Goal: Task Accomplishment & Management: Complete application form

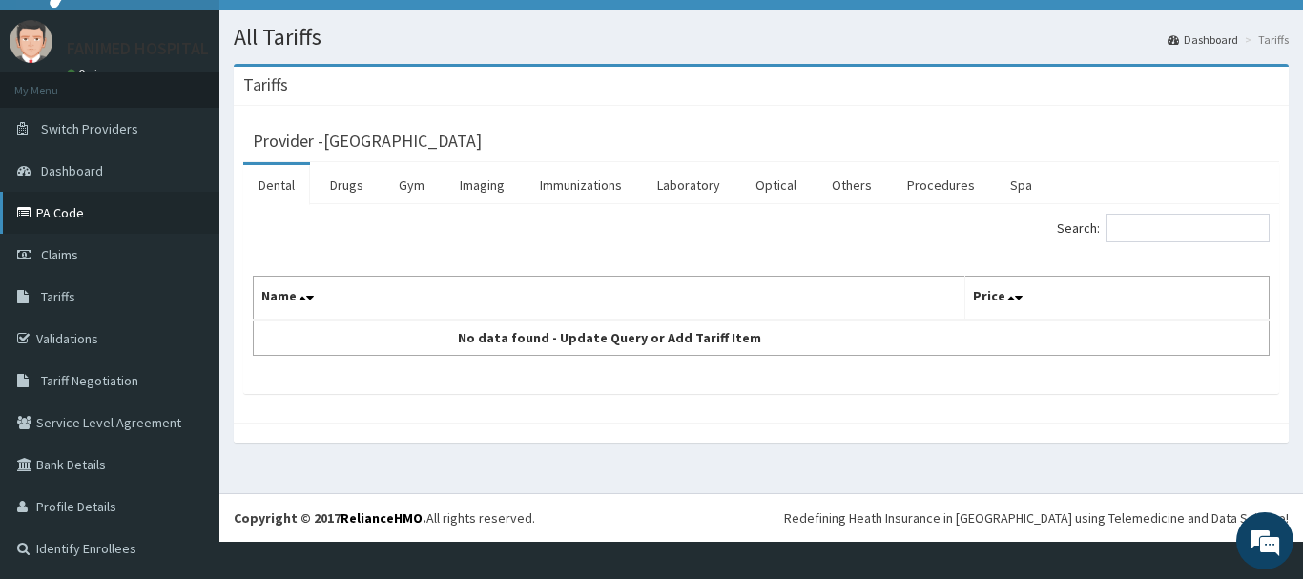
click at [68, 208] on link "PA Code" at bounding box center [109, 213] width 219 height 42
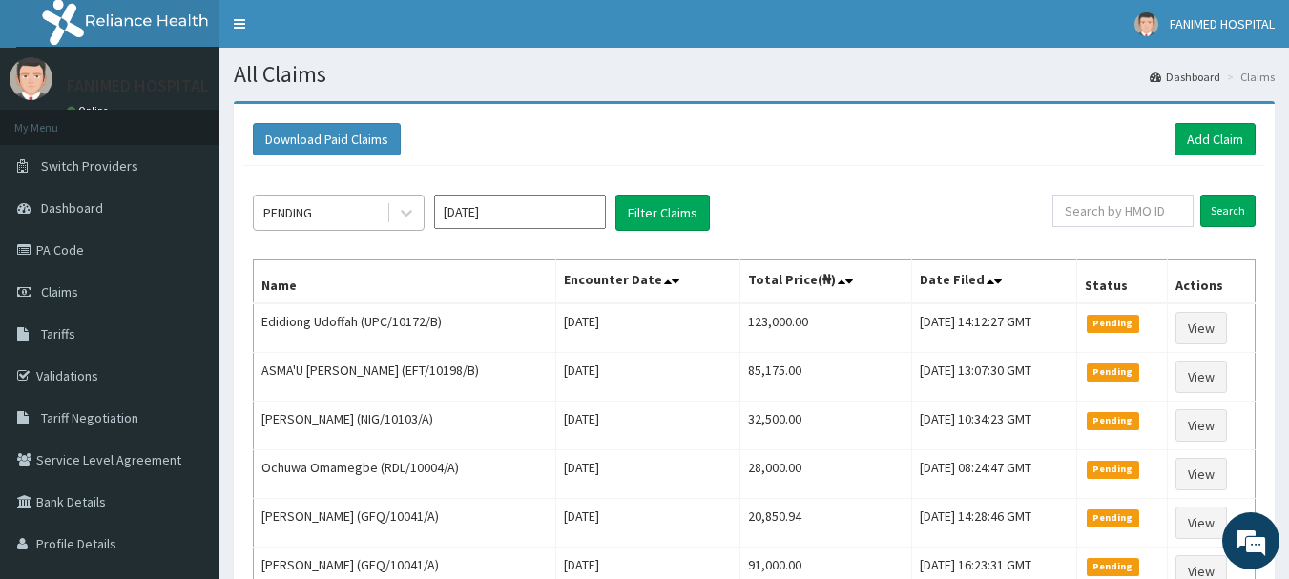
click at [319, 212] on div "PENDING" at bounding box center [320, 213] width 133 height 31
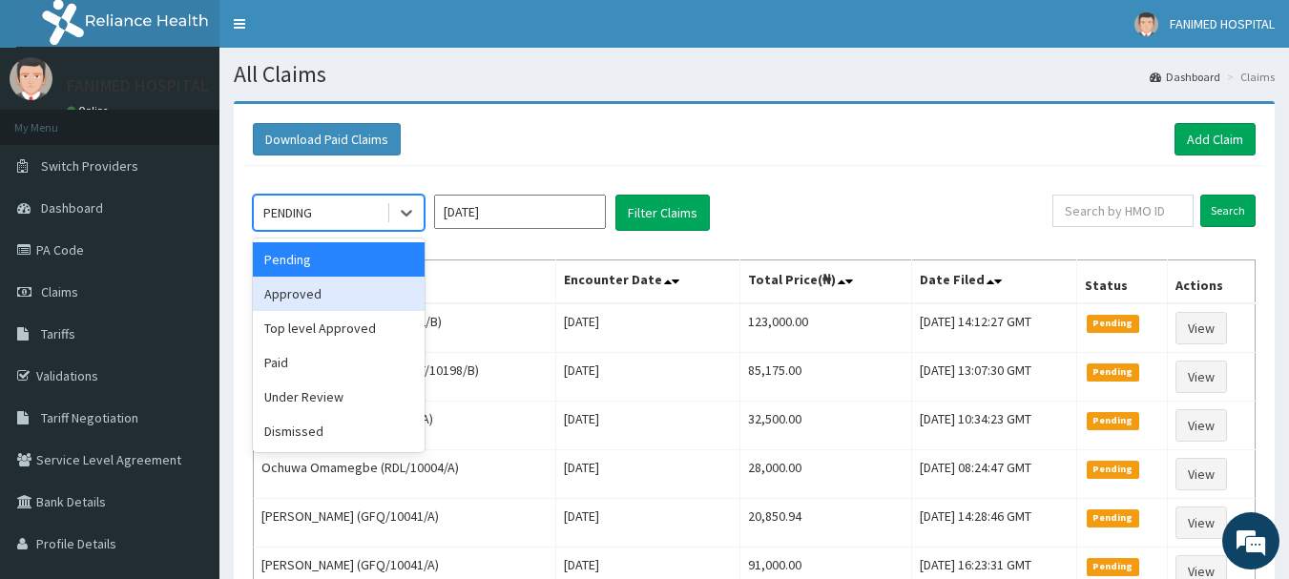
click at [314, 288] on div "Approved" at bounding box center [339, 294] width 172 height 34
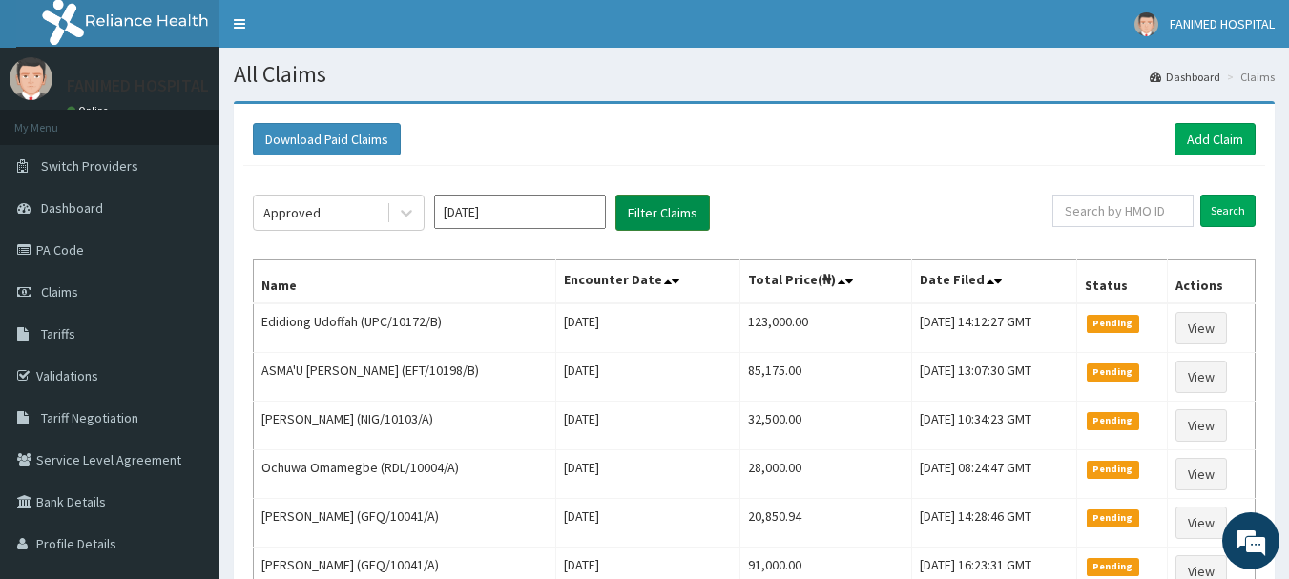
click at [641, 211] on button "Filter Claims" at bounding box center [662, 213] width 94 height 36
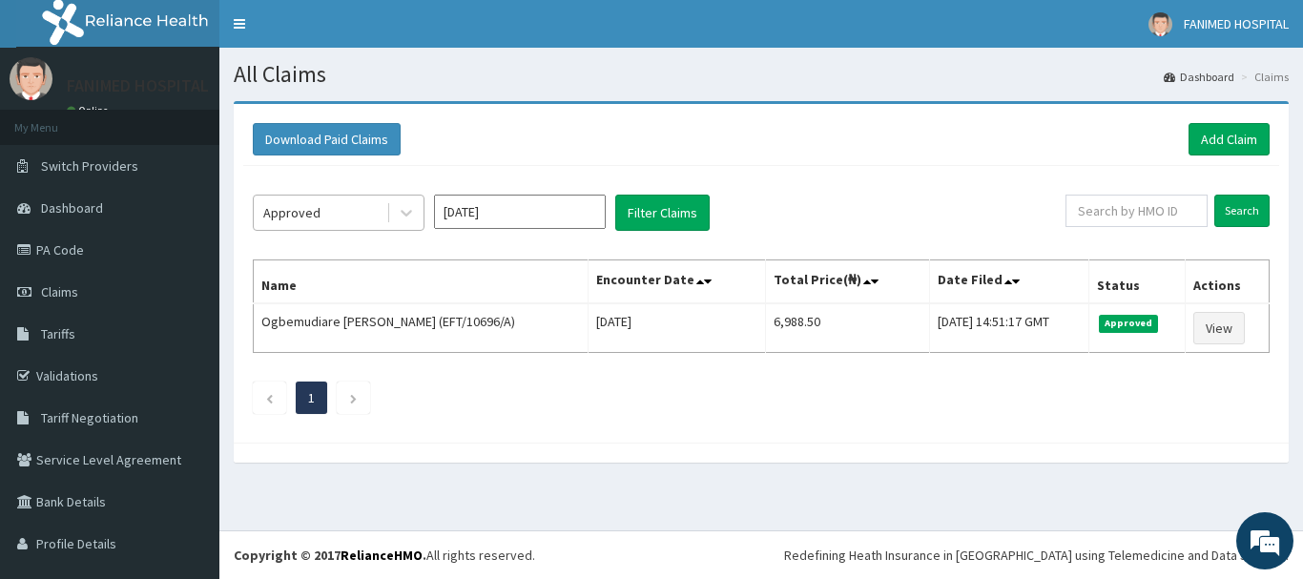
click at [319, 227] on div "Approved" at bounding box center [320, 213] width 133 height 31
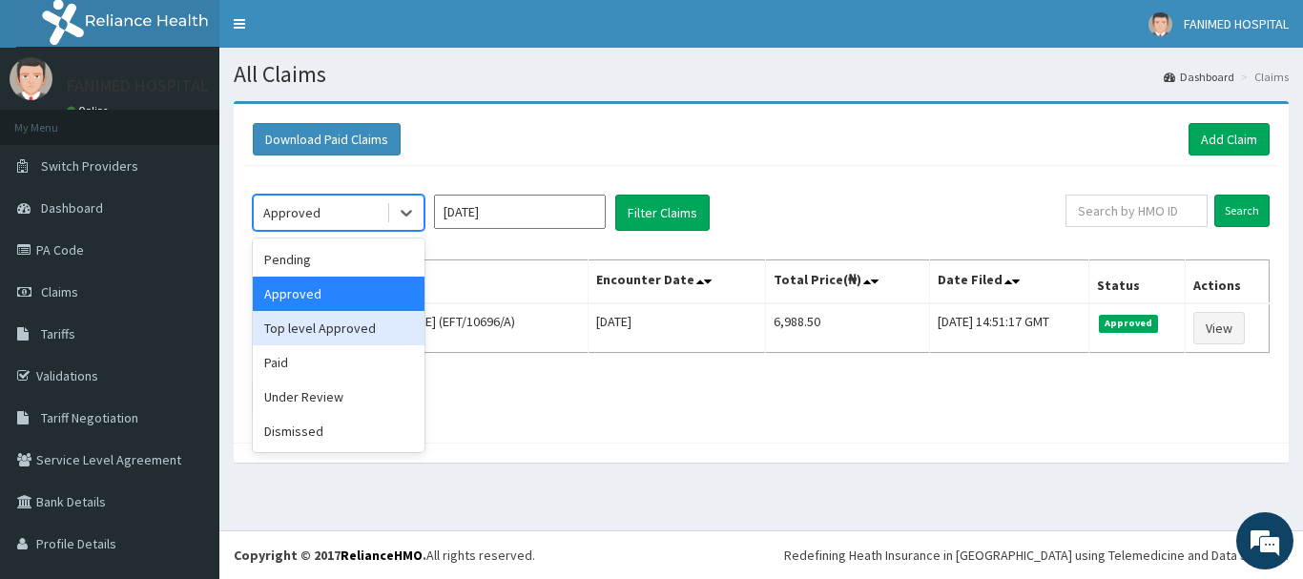
click at [293, 323] on div "Top level Approved" at bounding box center [339, 328] width 172 height 34
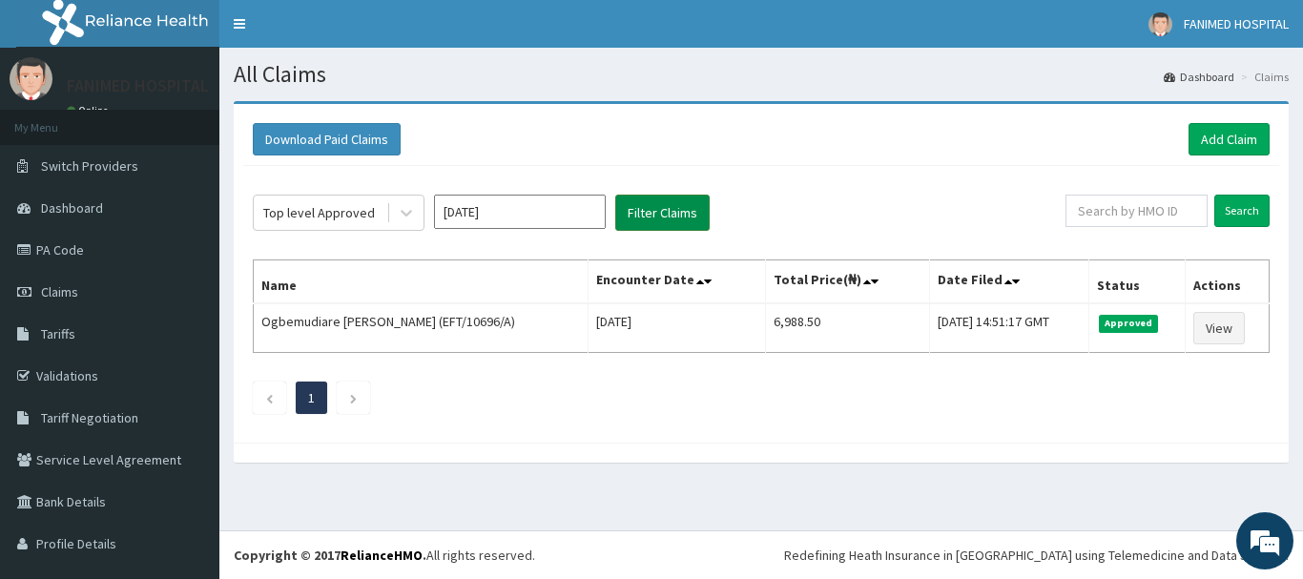
click at [666, 216] on button "Filter Claims" at bounding box center [662, 213] width 94 height 36
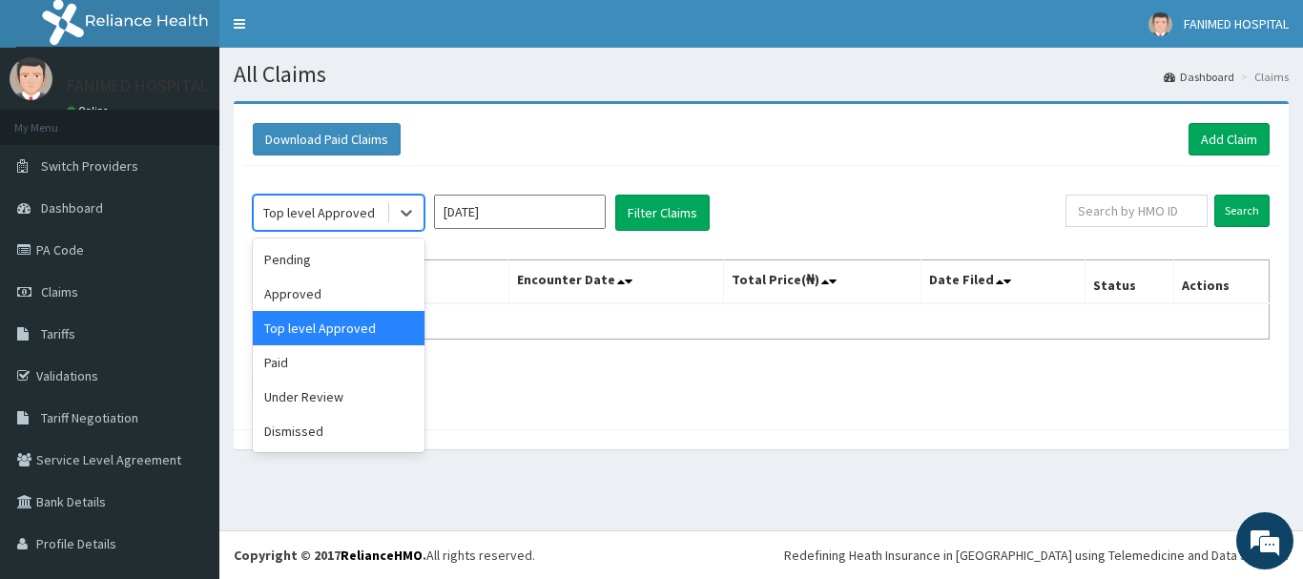
click at [337, 210] on div "Top level Approved" at bounding box center [319, 212] width 112 height 19
click at [304, 260] on div "Pending" at bounding box center [339, 259] width 172 height 34
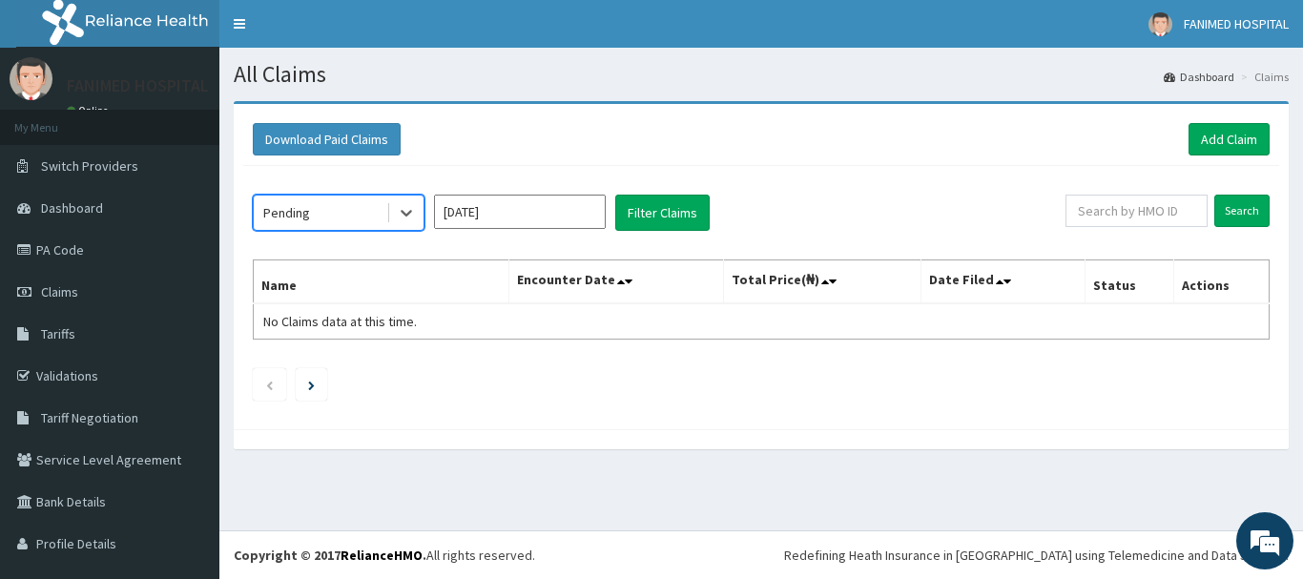
click at [320, 216] on div "Pending" at bounding box center [320, 213] width 133 height 31
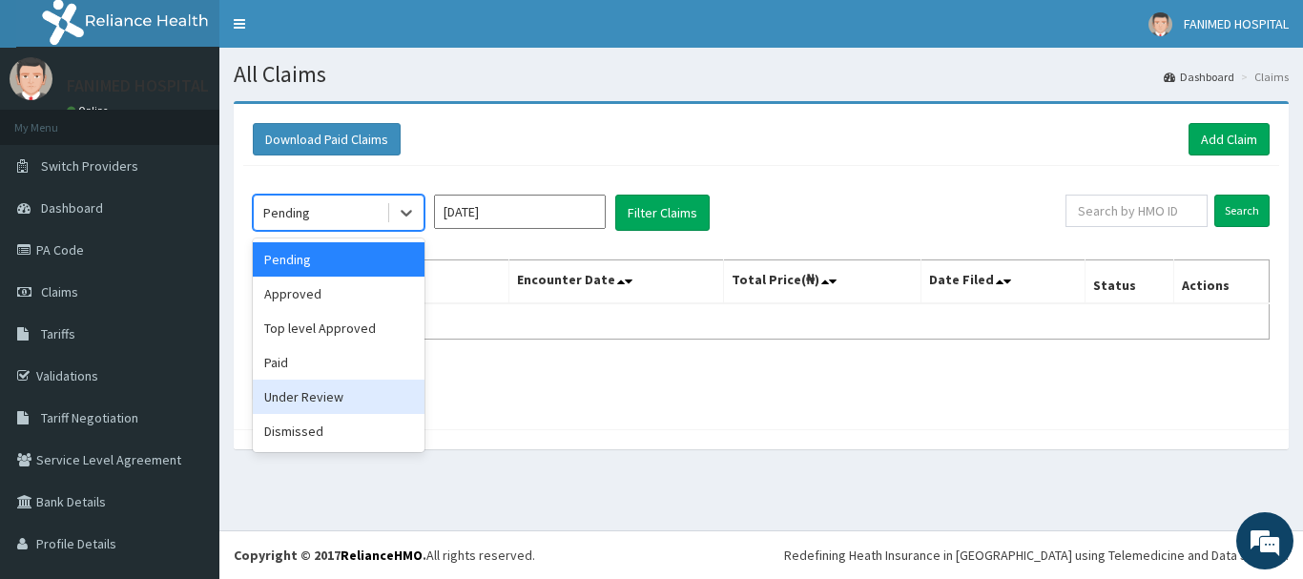
click at [312, 400] on div "Under Review" at bounding box center [339, 397] width 172 height 34
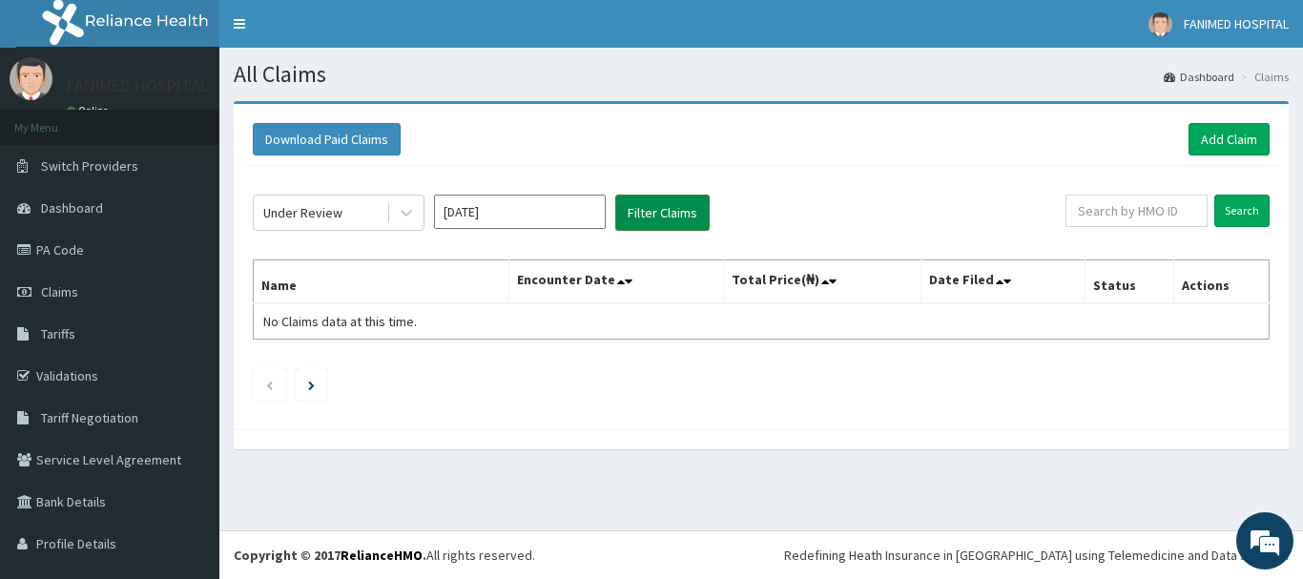
click at [683, 215] on button "Filter Claims" at bounding box center [662, 213] width 94 height 36
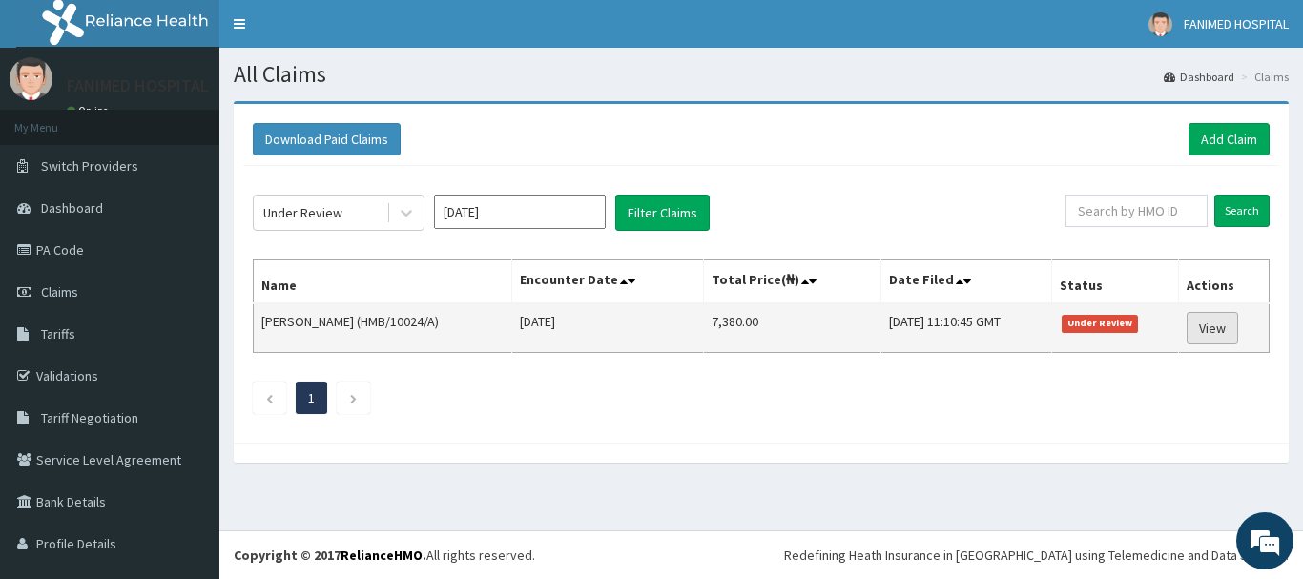
click at [1200, 326] on link "View" at bounding box center [1213, 328] width 52 height 32
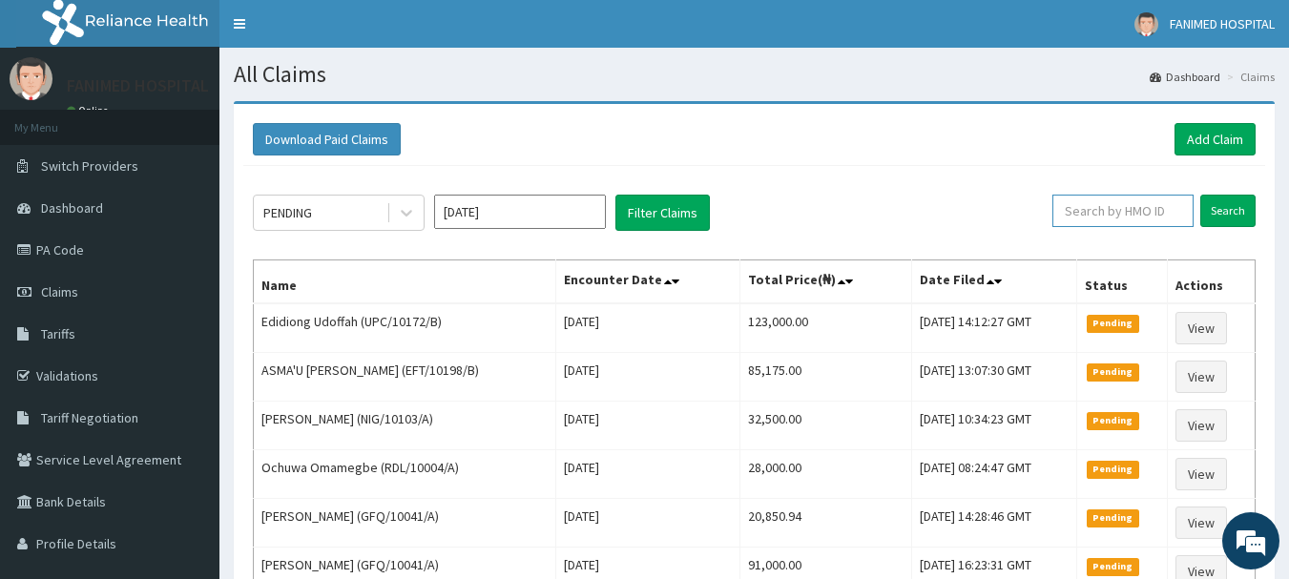
click at [1164, 217] on input "text" at bounding box center [1122, 211] width 141 height 32
paste input "HMB/10024/A"
type input "HMB/10024/A"
click at [1218, 210] on input "Search" at bounding box center [1227, 211] width 55 height 32
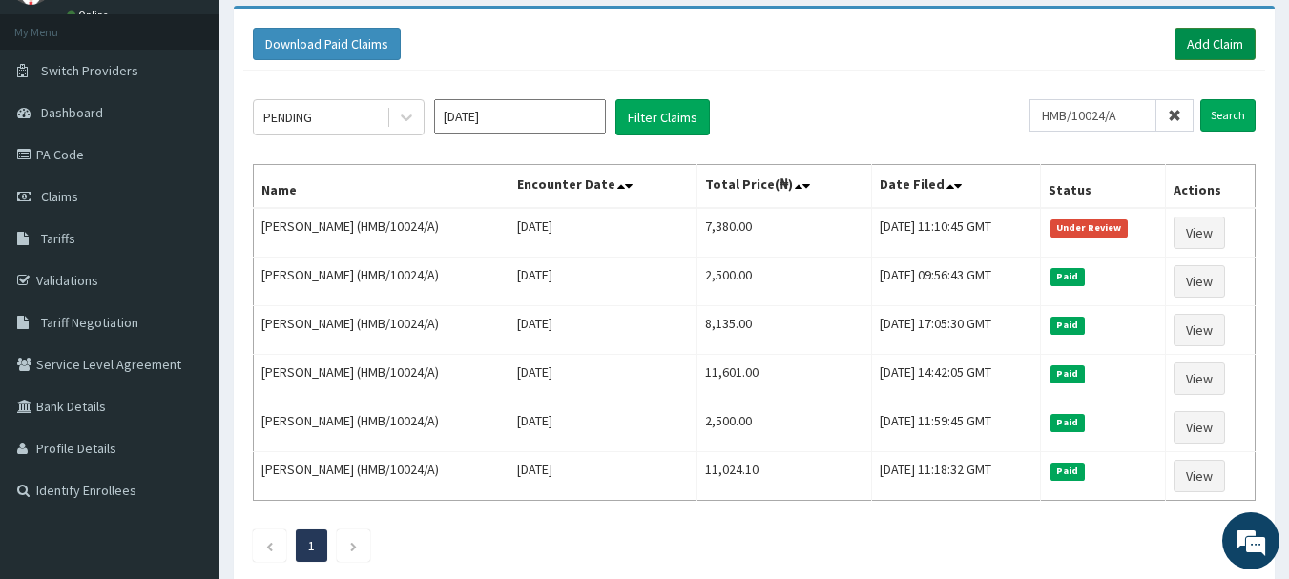
click at [1232, 47] on link "Add Claim" at bounding box center [1215, 44] width 81 height 32
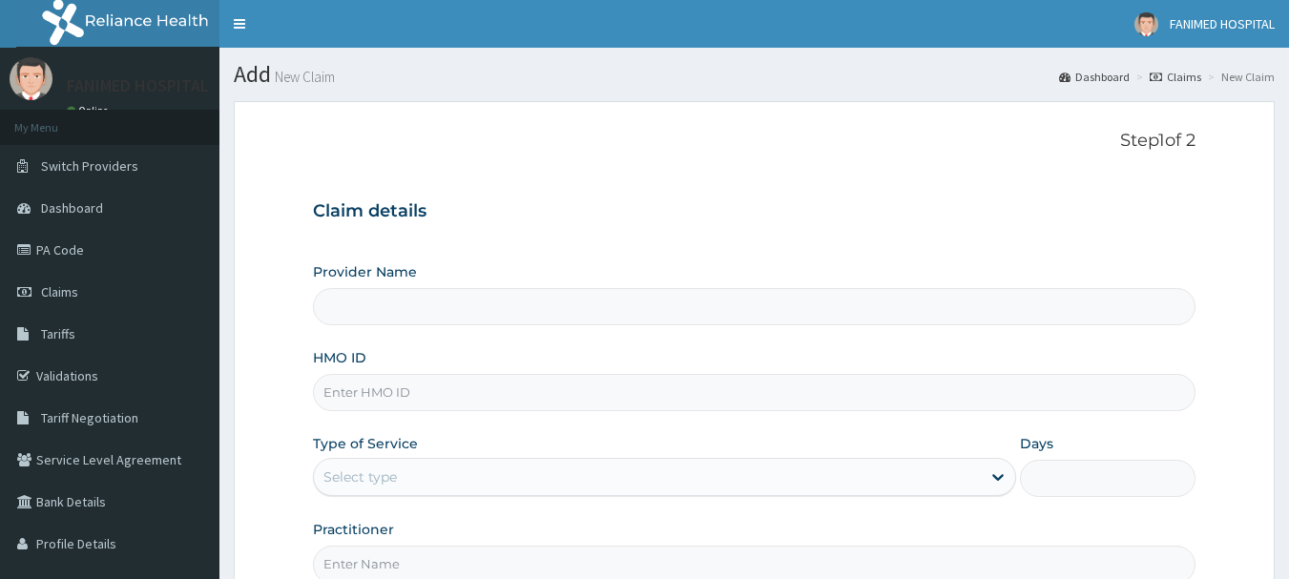
click at [380, 386] on input "HMO ID" at bounding box center [755, 392] width 884 height 37
type input "Fanimed Hospital"
paste input "HMB/10024/A"
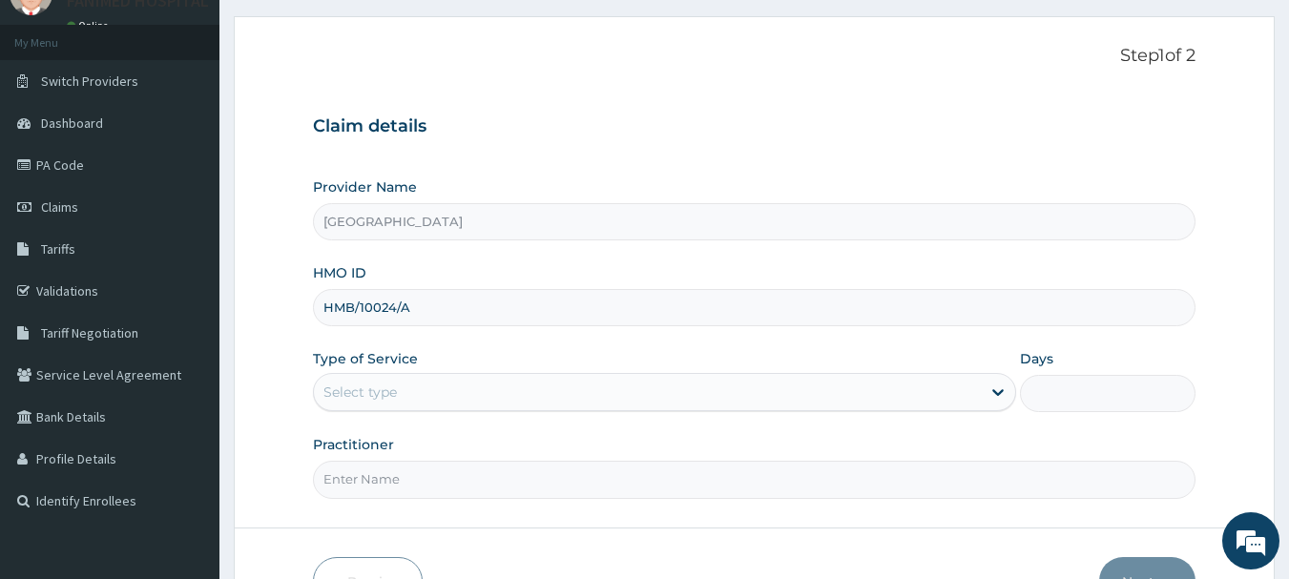
scroll to position [191, 0]
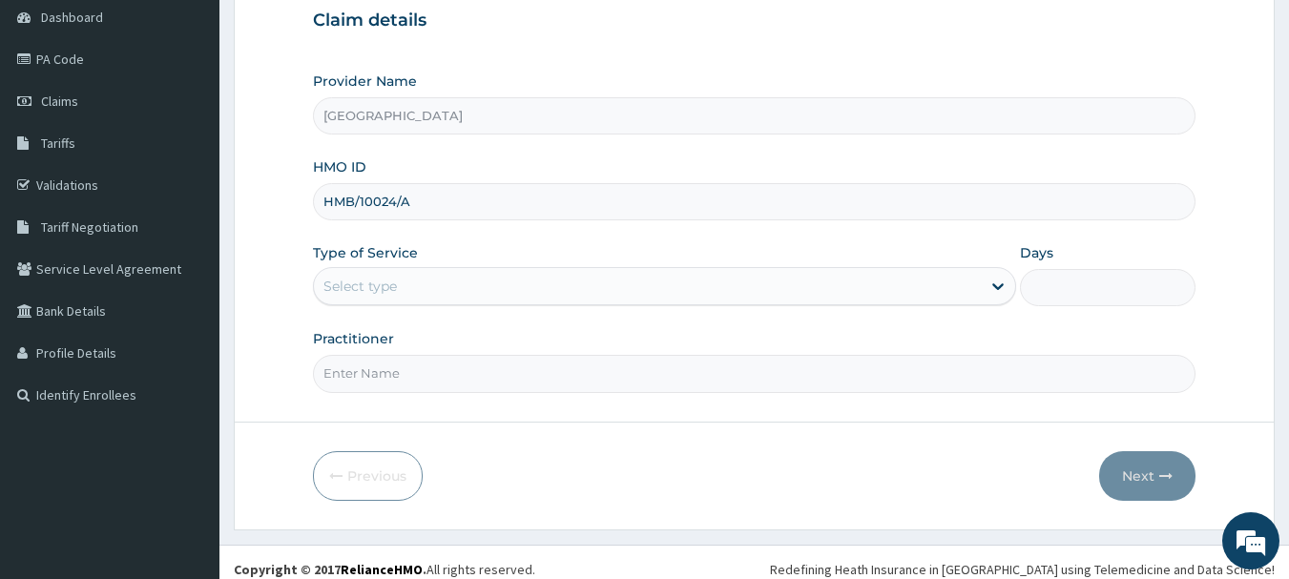
type input "HMB/10024/A"
click at [379, 299] on div "Select type" at bounding box center [647, 286] width 667 height 31
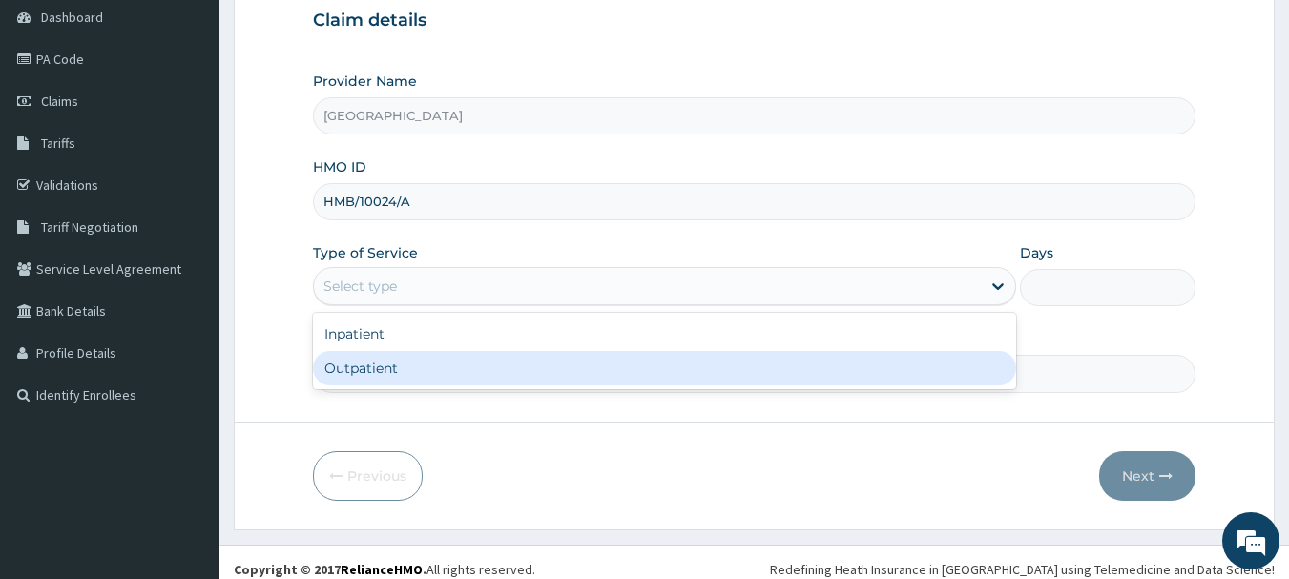
click at [391, 364] on div "Outpatient" at bounding box center [664, 368] width 703 height 34
type input "1"
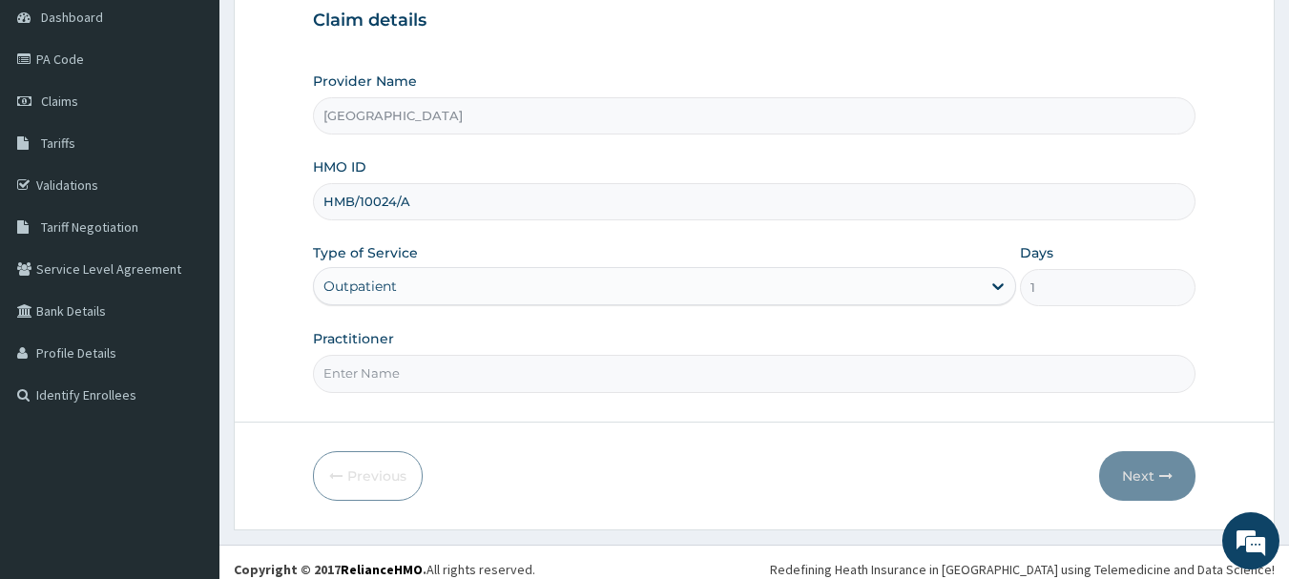
click at [405, 371] on input "Practitioner" at bounding box center [755, 373] width 884 height 37
type input "DR ODUNOWO"
click at [1146, 468] on button "Next" at bounding box center [1147, 476] width 96 height 50
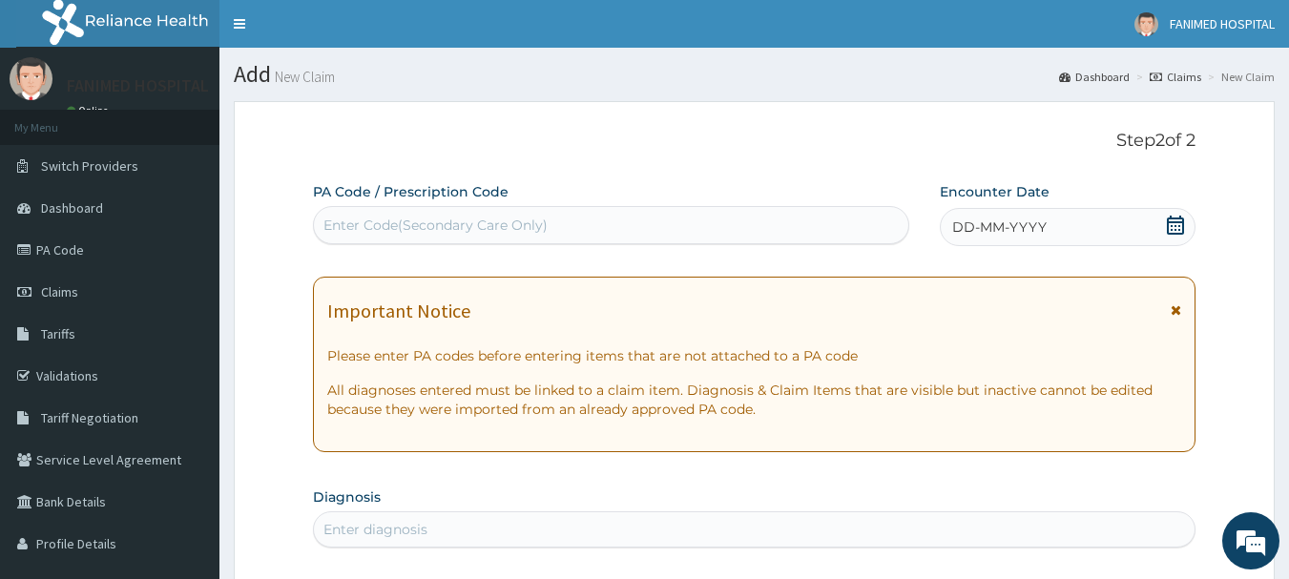
click at [536, 210] on div "Enter Code(Secondary Care Only)" at bounding box center [611, 225] width 595 height 31
paste input "PA/2E965E"
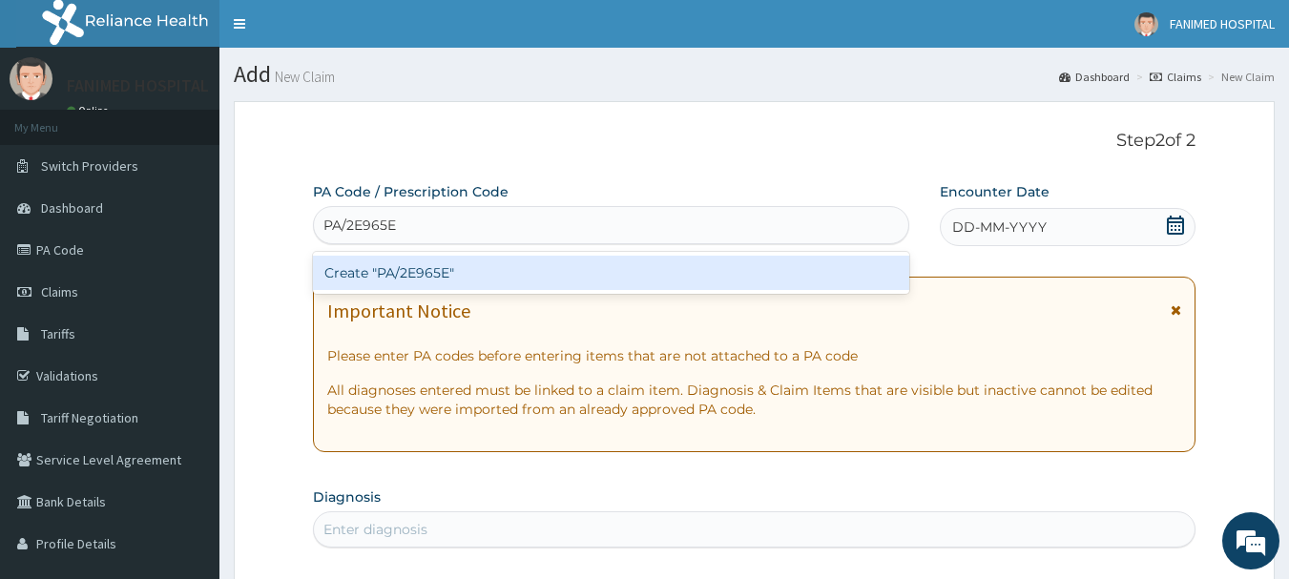
type input "PA/2E965E"
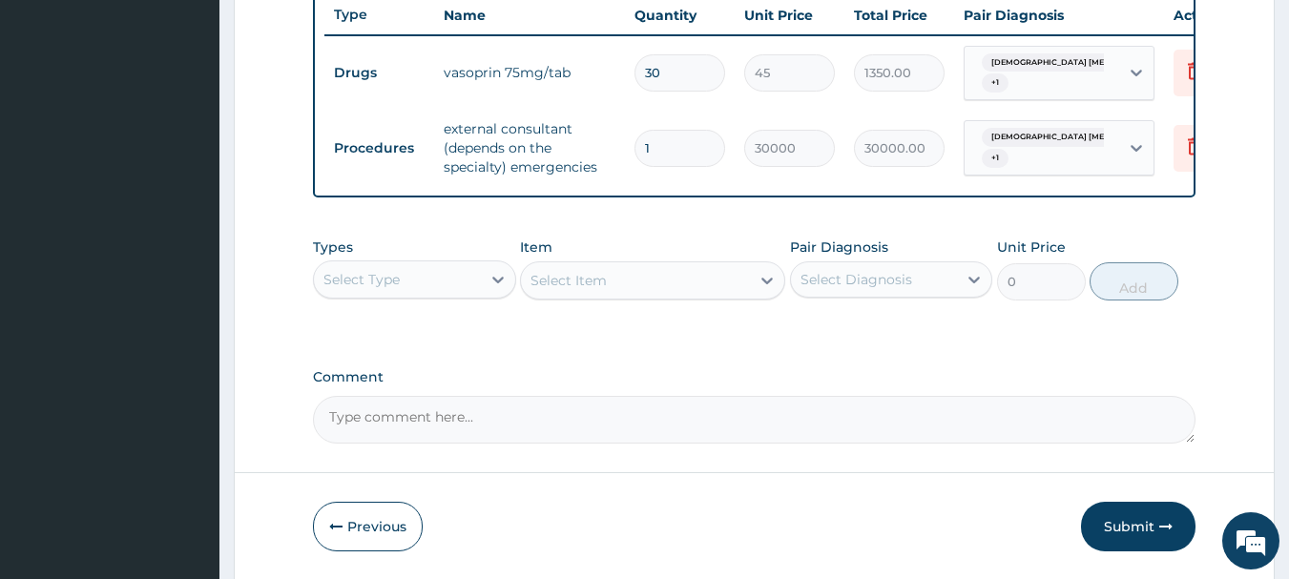
scroll to position [804, 0]
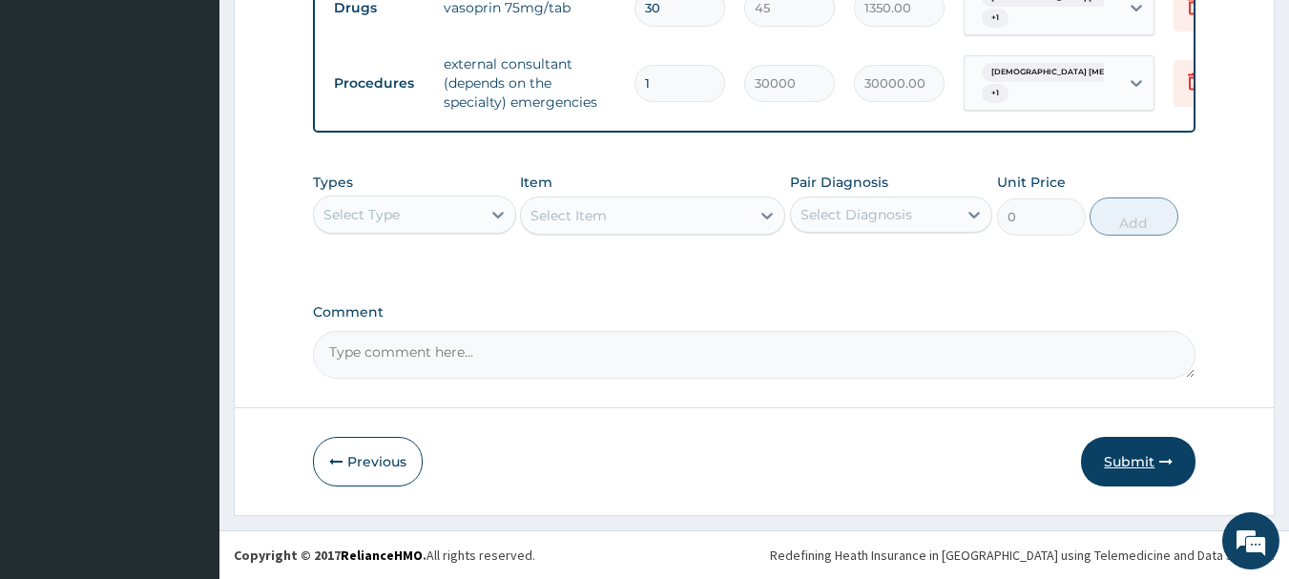
click at [1149, 461] on button "Submit" at bounding box center [1138, 462] width 114 height 50
